Goal: Task Accomplishment & Management: Complete application form

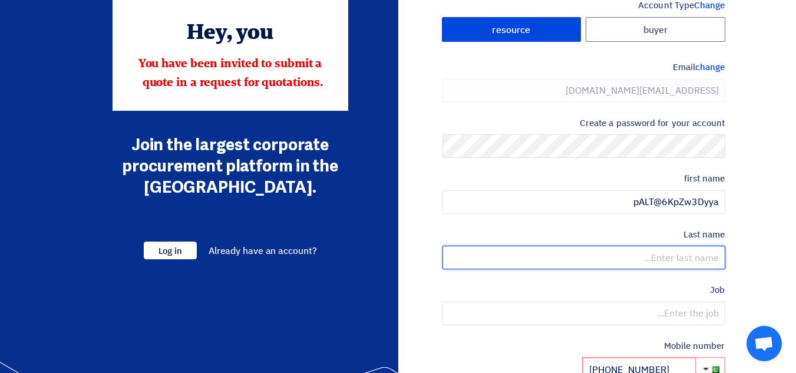
click at [659, 260] on input "text" at bounding box center [583, 258] width 283 height 24
paste input "pALT@6KpZw3Dyya"
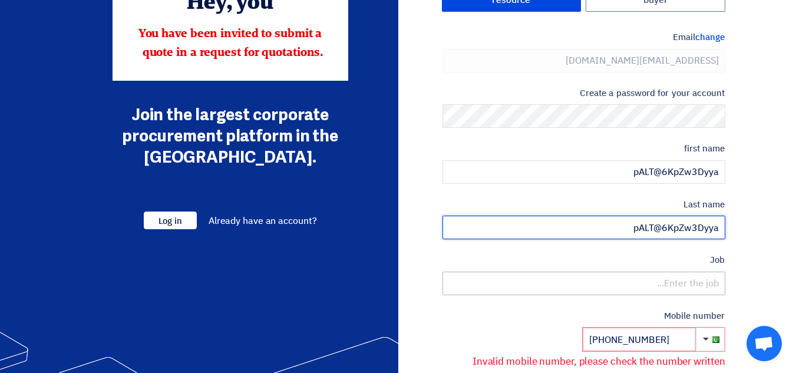
scroll to position [118, 0]
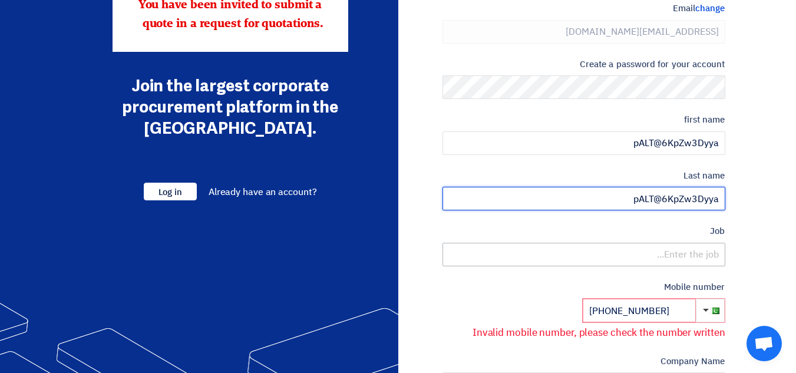
type input "pALT@6KpZw3Dyya"
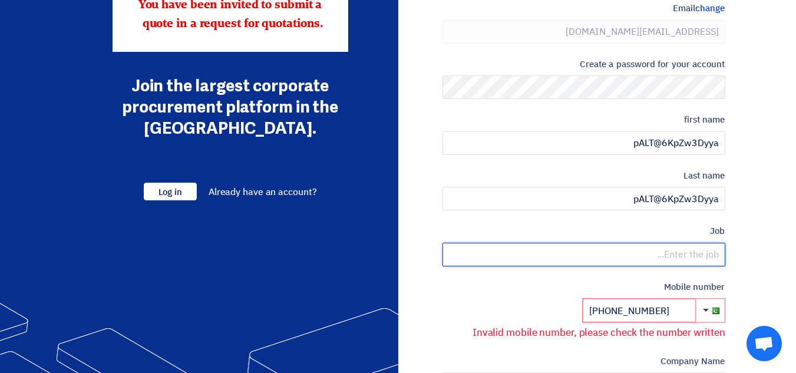
click at [657, 254] on input "text" at bounding box center [583, 255] width 283 height 24
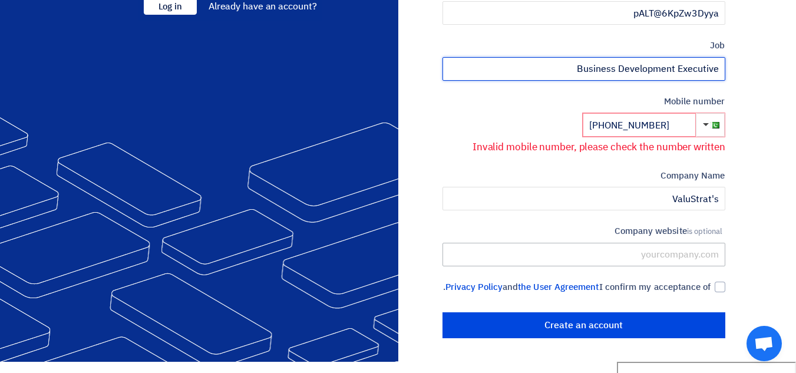
scroll to position [306, 0]
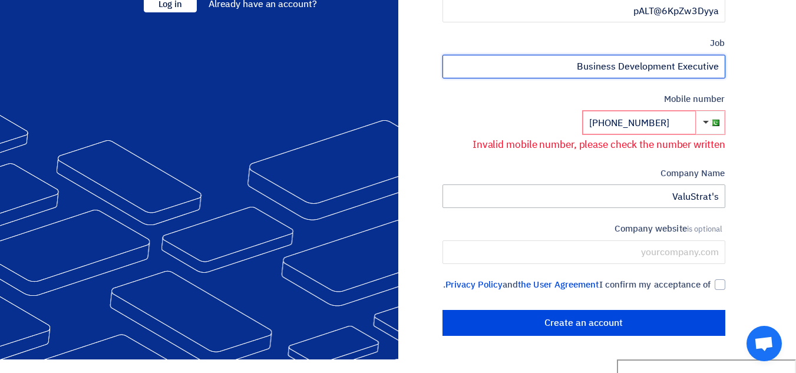
type input "Business Development Executive"
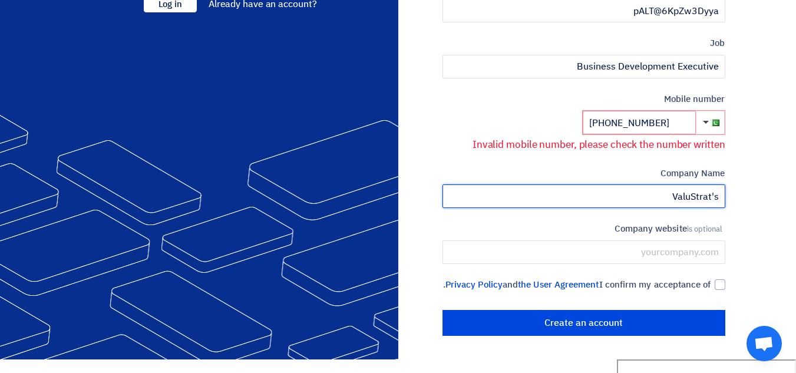
drag, startPoint x: 711, startPoint y: 192, endPoint x: 764, endPoint y: 192, distance: 53.0
click at [764, 192] on section "Account Type Change buyer resource Email change [EMAIL_ADDRESS][DOMAIN_NAME] Cr…" at bounding box center [398, 43] width 796 height 631
type input "ValuStrat"
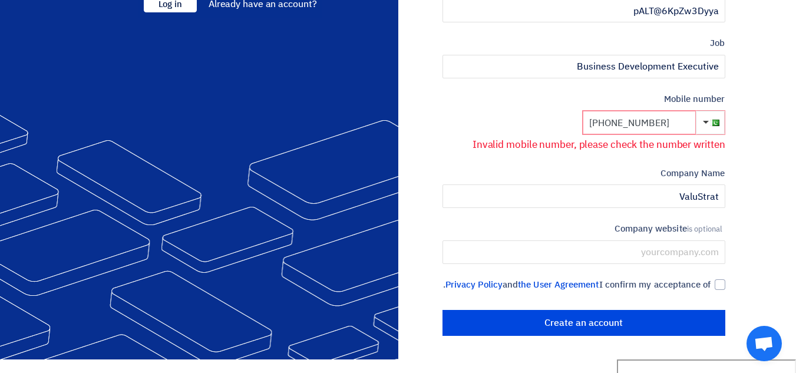
drag, startPoint x: 678, startPoint y: 117, endPoint x: 551, endPoint y: 117, distance: 126.7
click at [551, 117] on div "Mobile number [PHONE_NUMBER] Invalid mobile number, please check the number wri…" at bounding box center [583, 122] width 283 height 60
type input "[PHONE_NUMBER]"
click at [703, 120] on button "button" at bounding box center [710, 123] width 29 height 24
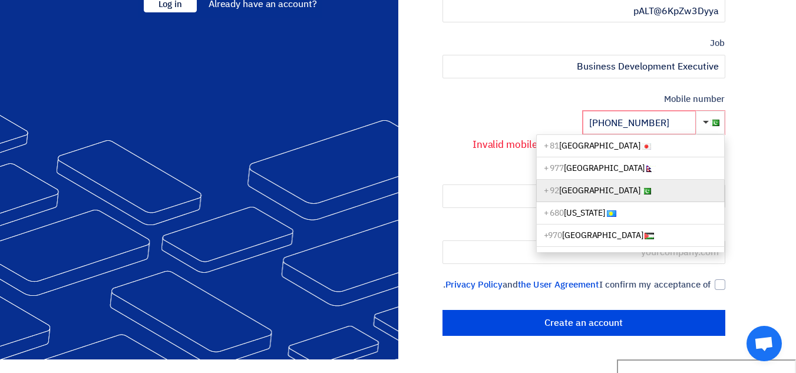
click at [629, 188] on link "Pakistan + 92" at bounding box center [630, 191] width 189 height 22
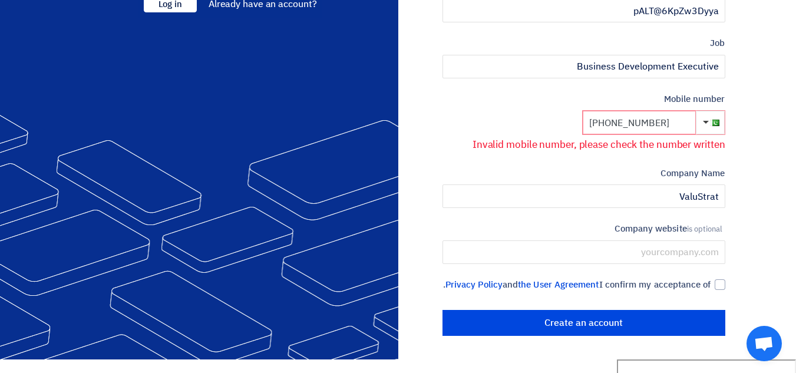
drag, startPoint x: 610, startPoint y: 121, endPoint x: 530, endPoint y: 125, distance: 80.2
click at [530, 125] on div "Mobile number [PHONE_NUMBER] Invalid mobile number, please check the number wri…" at bounding box center [583, 122] width 283 height 60
type input "[PHONE_NUMBER]"
click at [742, 122] on section "Account Type Change buyer resource Email change [EMAIL_ADDRESS][DOMAIN_NAME] Cr…" at bounding box center [398, 43] width 796 height 631
click at [749, 135] on section "Account Type Change buyer resource Email change [EMAIL_ADDRESS][DOMAIN_NAME] Cr…" at bounding box center [398, 43] width 796 height 631
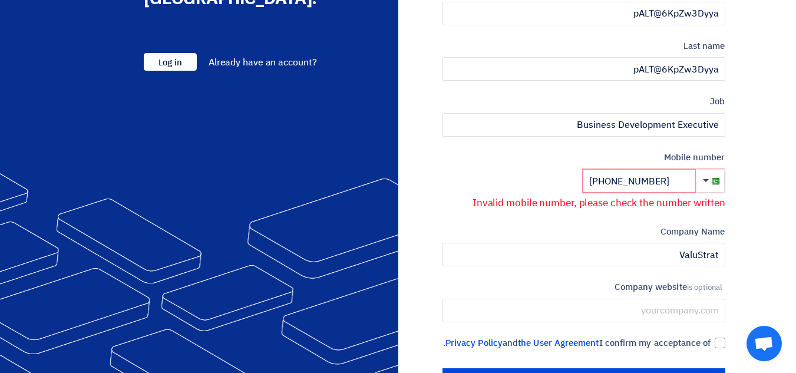
scroll to position [247, 0]
click at [647, 184] on input "[PHONE_NUMBER]" at bounding box center [639, 182] width 113 height 24
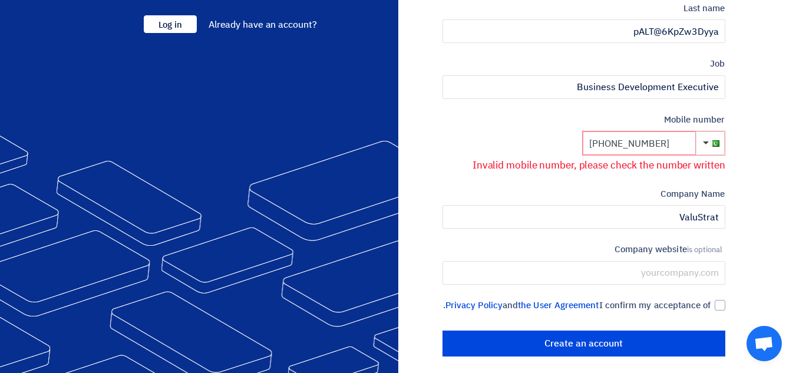
scroll to position [306, 0]
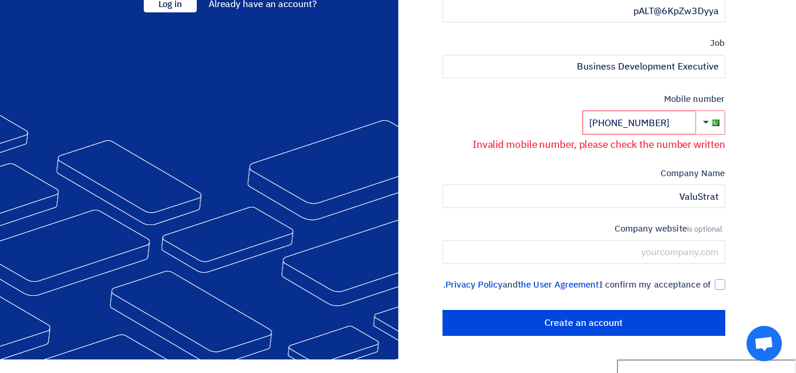
click at [745, 199] on section "Account Type Change buyer resource Email change [EMAIL_ADDRESS][DOMAIN_NAME] Cr…" at bounding box center [398, 43] width 796 height 631
click at [497, 115] on div "Mobile number [PHONE_NUMBER] Invalid mobile number, please check the number wri…" at bounding box center [583, 122] width 283 height 60
type input "923222540042"
paste input "[PHONE_NUMBER]"
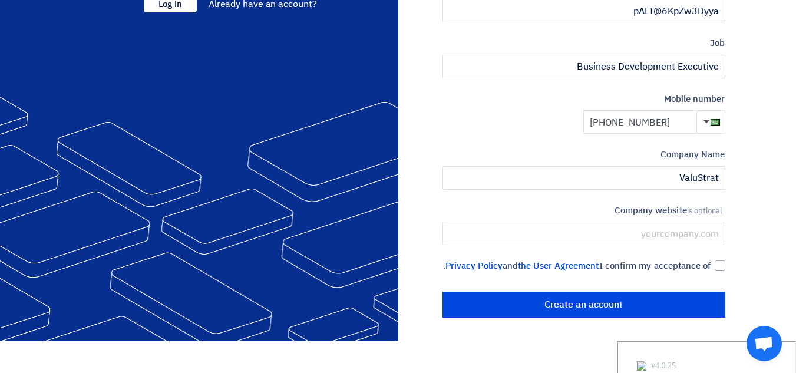
scroll to position [287, 0]
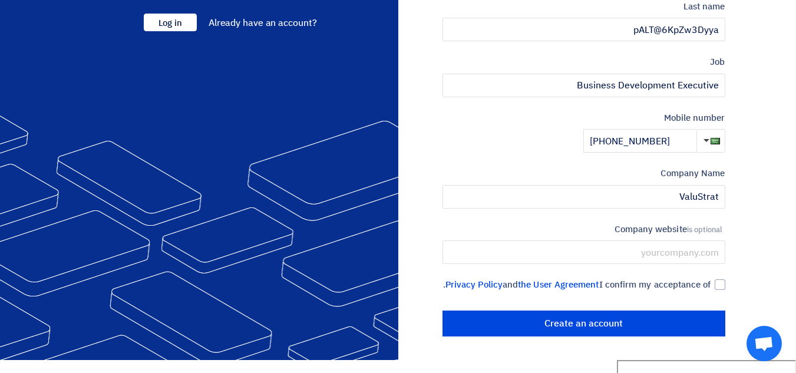
click at [737, 116] on section "Account Type Change buyer resource Email change [EMAIL_ADDRESS][DOMAIN_NAME] Cr…" at bounding box center [398, 53] width 796 height 613
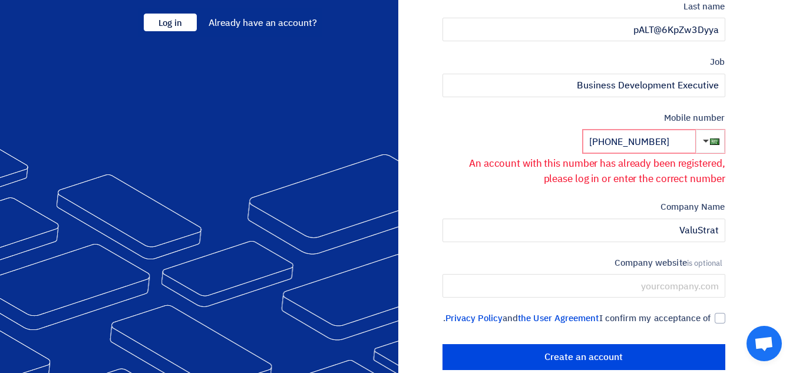
click at [770, 147] on section "Account Type Change buyer resource Email change [EMAIL_ADDRESS][DOMAIN_NAME] Cr…" at bounding box center [398, 70] width 796 height 646
click at [679, 140] on input "[PHONE_NUMBER]" at bounding box center [639, 142] width 113 height 24
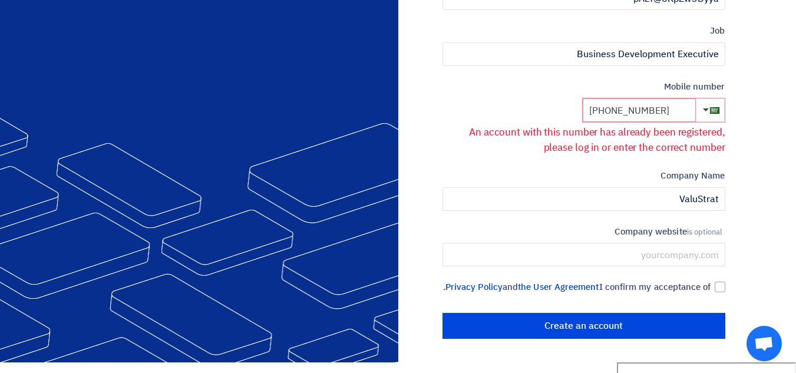
scroll to position [320, 0]
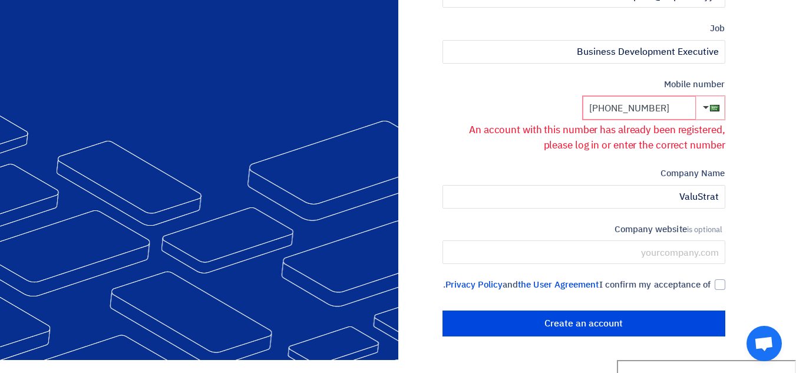
click at [630, 117] on input "[PHONE_NUMBER]" at bounding box center [639, 108] width 113 height 24
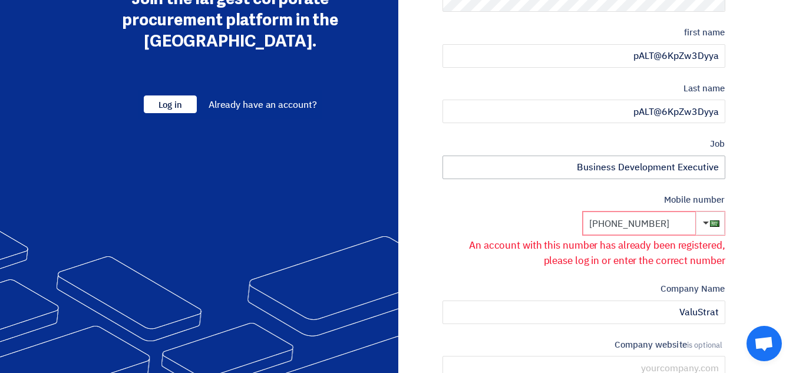
scroll to position [203, 0]
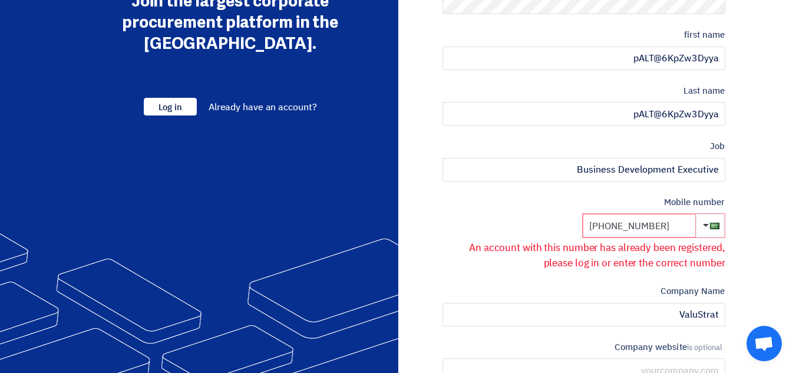
drag, startPoint x: 677, startPoint y: 219, endPoint x: 537, endPoint y: 214, distance: 140.3
click at [537, 214] on div "Mobile number [PHONE_NUMBER] An account with this number has already been regis…" at bounding box center [583, 233] width 283 height 75
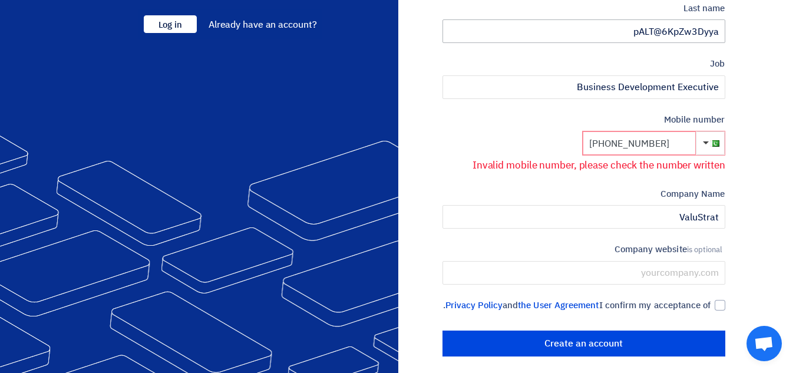
scroll to position [306, 0]
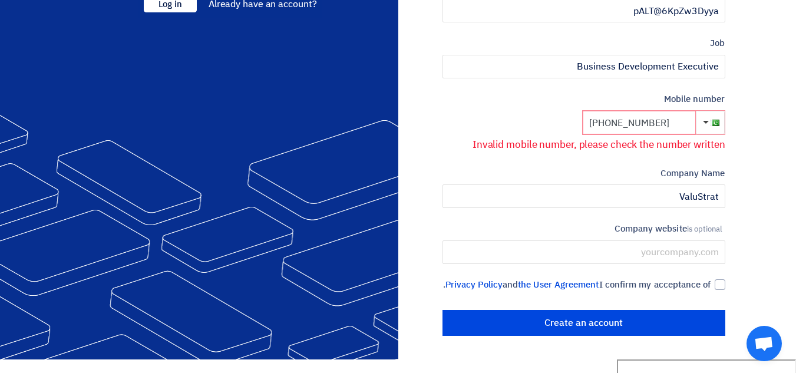
type input "[PHONE_NUMBER]"
click at [764, 162] on section "Account Type Change buyer resource Email change [EMAIL_ADDRESS][DOMAIN_NAME] Cr…" at bounding box center [398, 43] width 796 height 631
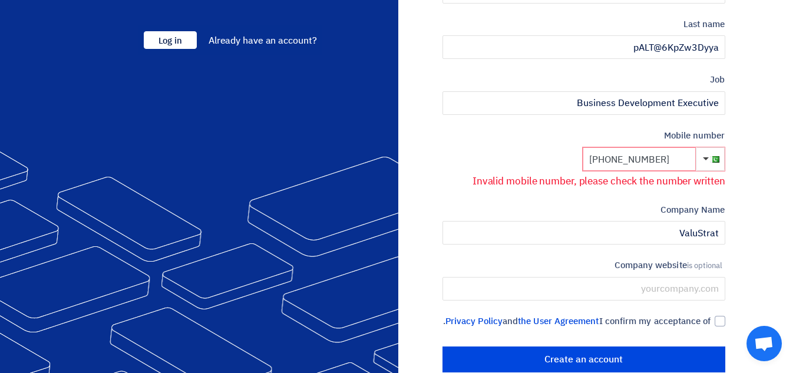
drag, startPoint x: 655, startPoint y: 156, endPoint x: 480, endPoint y: 146, distance: 175.8
click at [480, 146] on div "Mobile number [PHONE_NUMBER] Invalid mobile number, please check the number wri…" at bounding box center [583, 159] width 283 height 60
click at [589, 154] on input "[PHONE_NUMBER]" at bounding box center [639, 159] width 113 height 24
click at [609, 160] on input "[PHONE_NUMBER]" at bounding box center [639, 159] width 113 height 24
drag, startPoint x: 677, startPoint y: 164, endPoint x: 570, endPoint y: 153, distance: 108.3
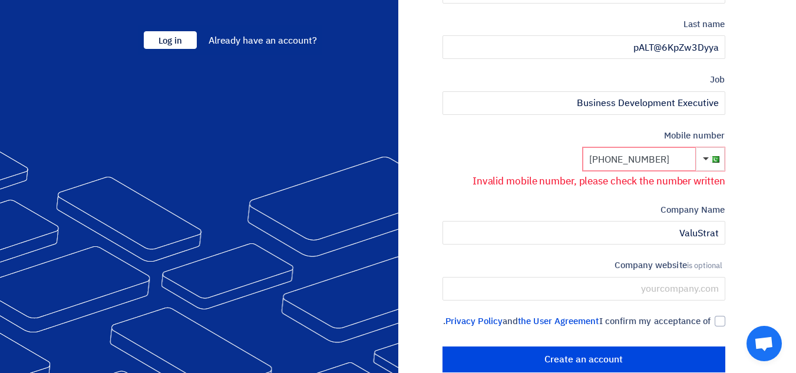
click at [570, 153] on div "Mobile number [PHONE_NUMBER] Invalid mobile number, please check the number wri…" at bounding box center [583, 159] width 283 height 60
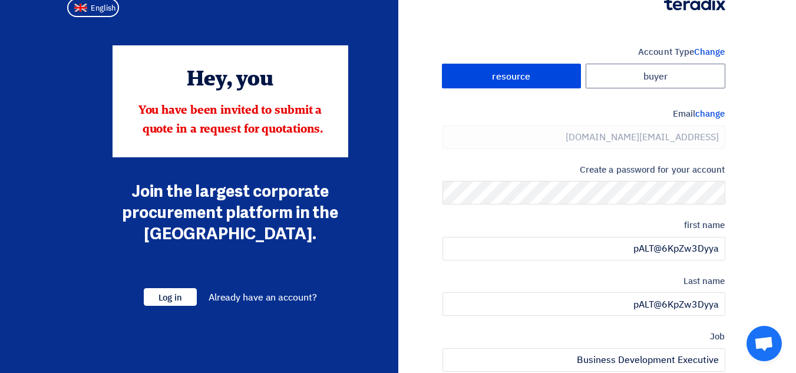
scroll to position [154, 0]
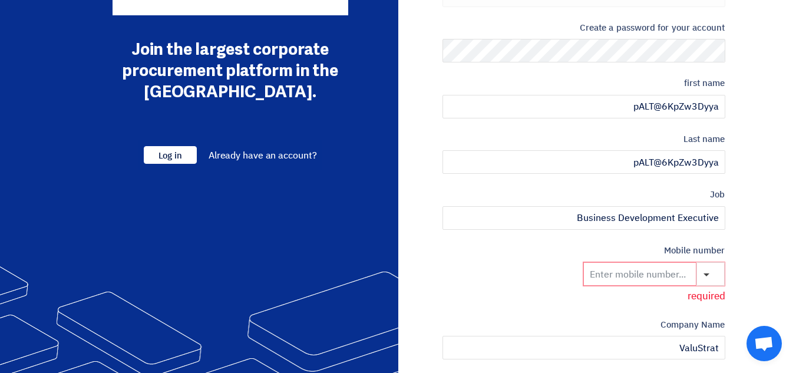
click at [767, 197] on section "Account Type Change buyer resource Email change [EMAIL_ADDRESS][DOMAIN_NAME] Cr…" at bounding box center [398, 195] width 796 height 631
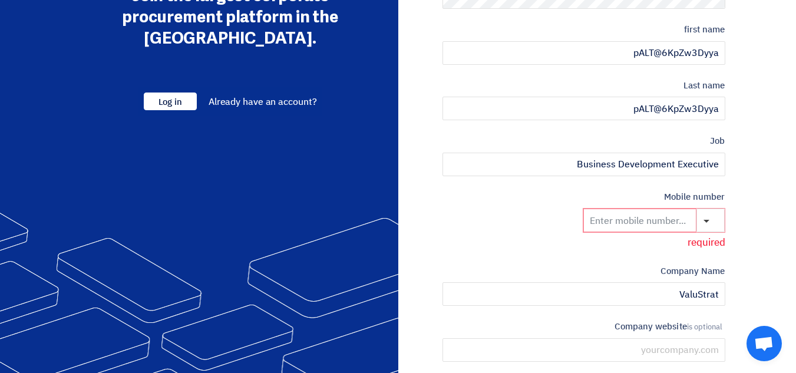
scroll to position [200, 0]
